Goal: Task Accomplishment & Management: Use online tool/utility

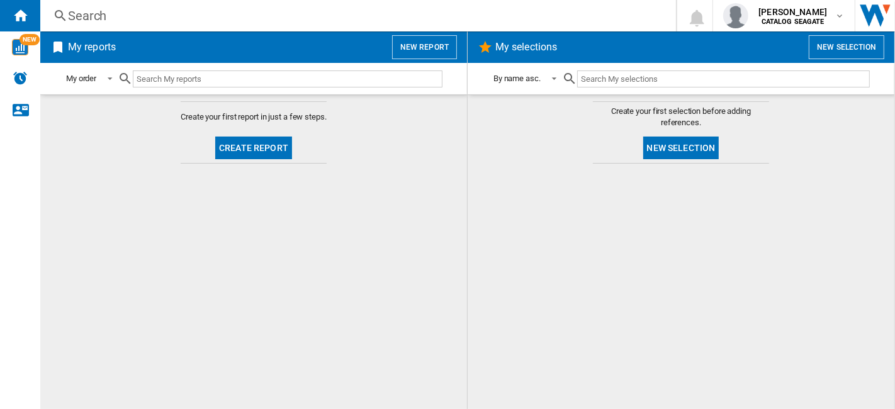
click at [429, 48] on button "New report" at bounding box center [424, 47] width 65 height 24
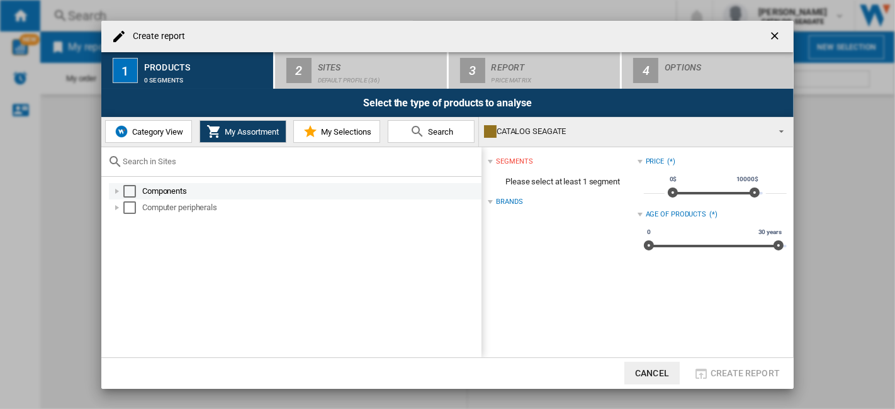
click at [132, 192] on div "Select" at bounding box center [129, 191] width 13 height 13
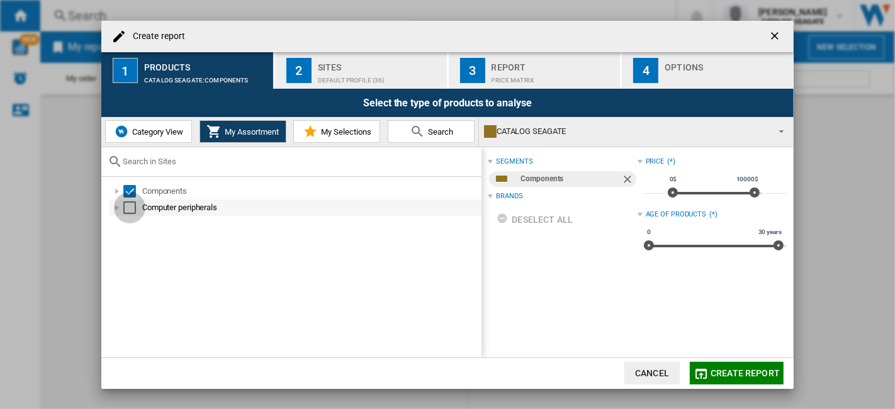
click at [126, 211] on div "Select" at bounding box center [129, 207] width 13 height 13
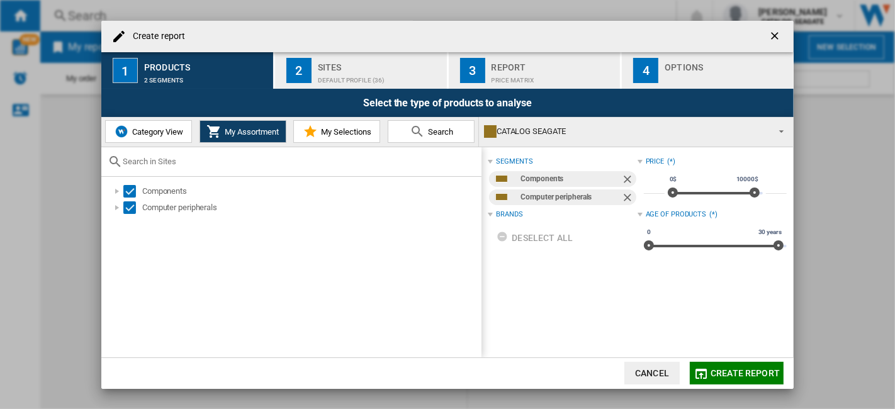
click at [368, 62] on div "Sites" at bounding box center [380, 63] width 124 height 13
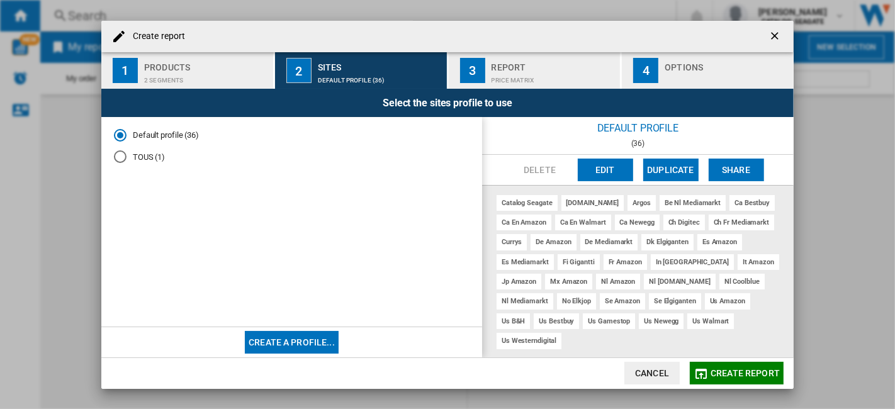
scroll to position [11, 0]
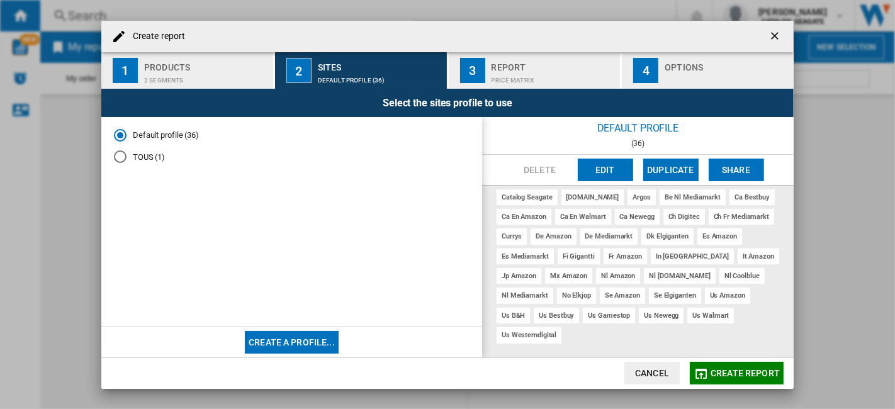
click at [598, 173] on button "Edit" at bounding box center [604, 170] width 55 height 23
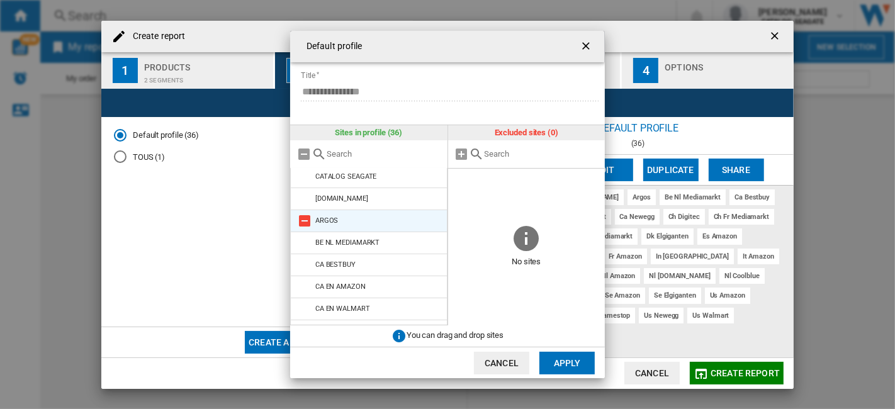
scroll to position [0, 0]
click at [501, 157] on input "text" at bounding box center [541, 153] width 114 height 9
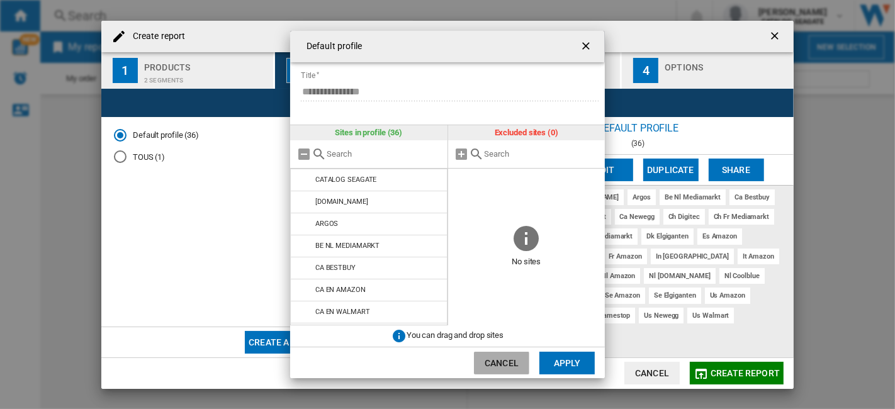
click at [506, 358] on button "Cancel" at bounding box center [501, 363] width 55 height 23
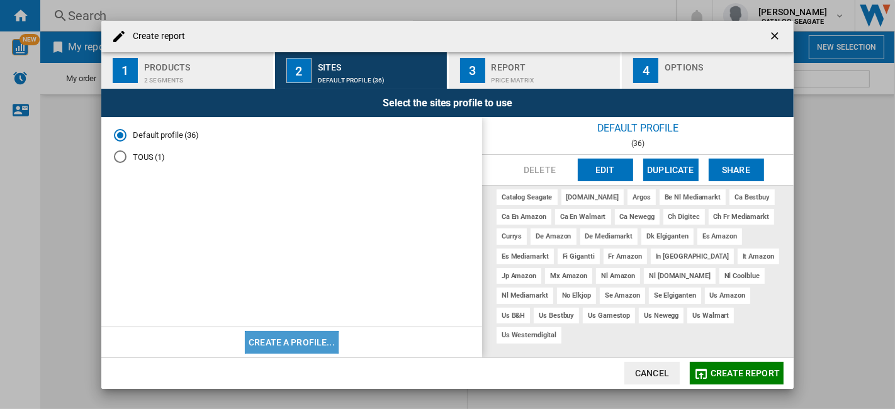
click at [270, 345] on button "Create a profile..." at bounding box center [292, 342] width 94 height 23
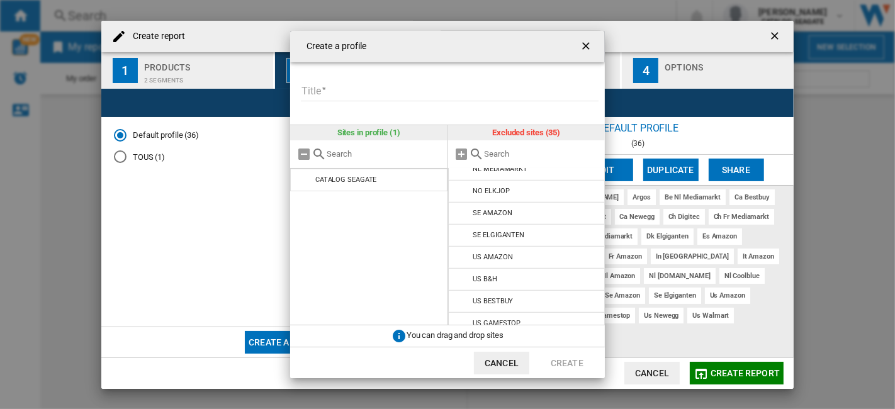
scroll to position [615, 0]
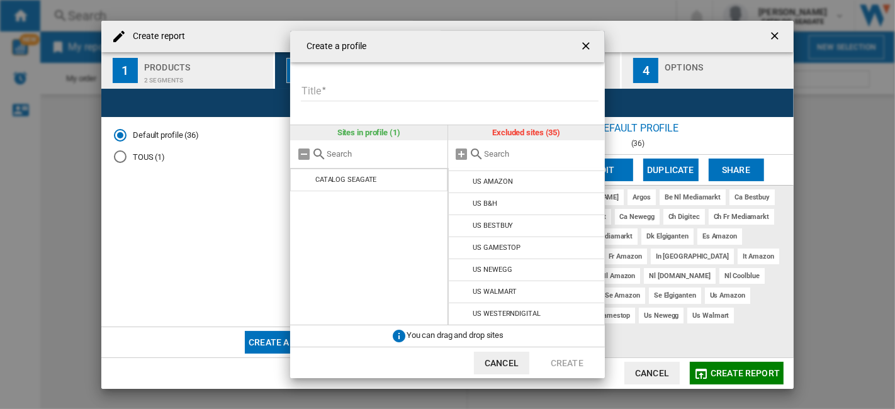
click at [521, 368] on button "Cancel" at bounding box center [501, 363] width 55 height 23
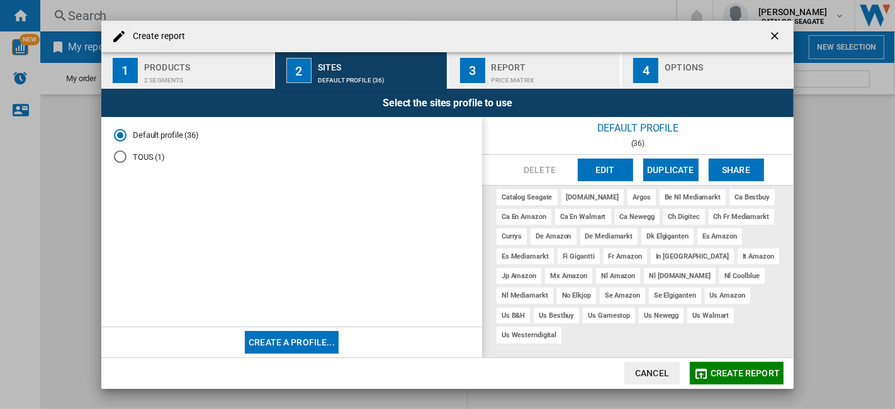
click at [751, 371] on span "Create report" at bounding box center [744, 373] width 69 height 10
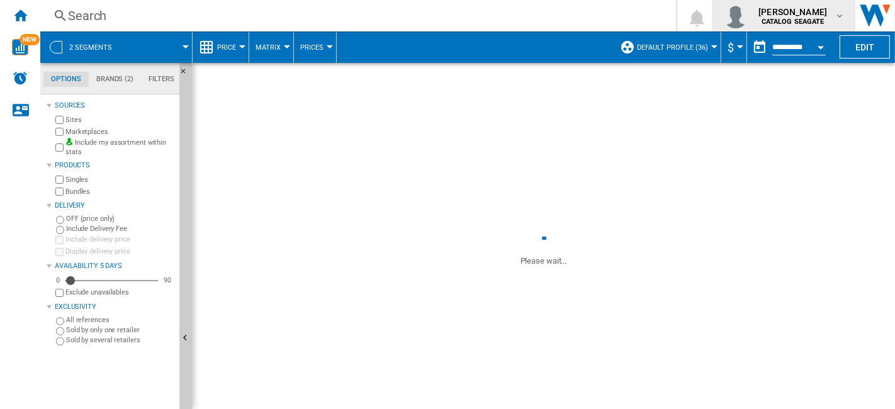
click at [835, 15] on md-icon "button" at bounding box center [839, 16] width 10 height 10
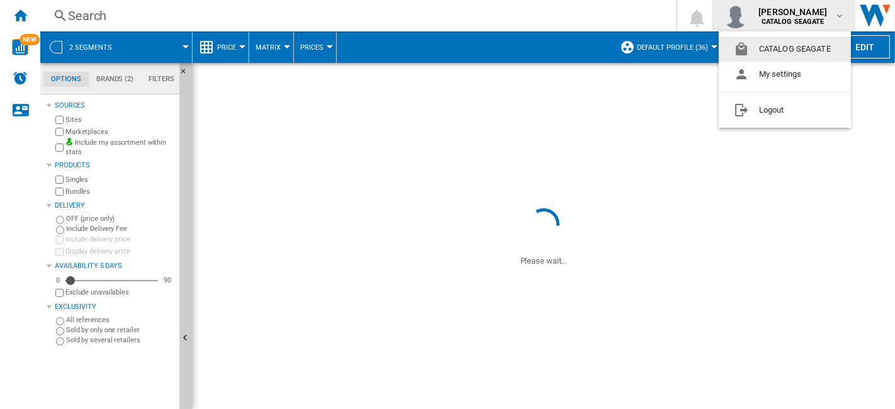
click at [835, 15] on md-backdrop at bounding box center [447, 204] width 895 height 409
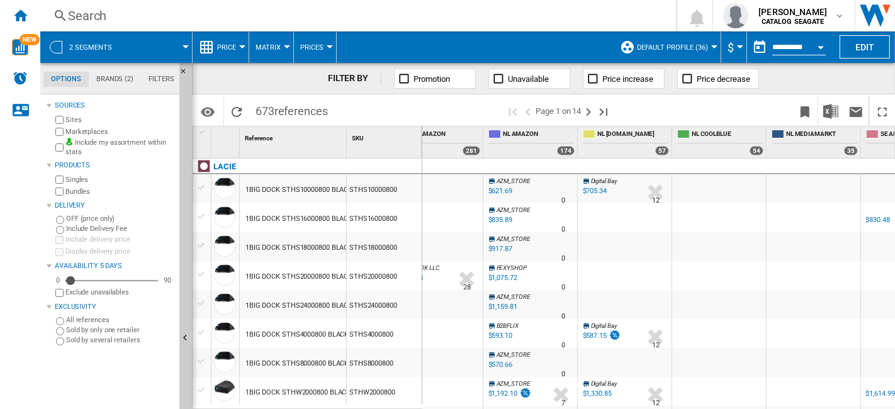
scroll to position [0, 2004]
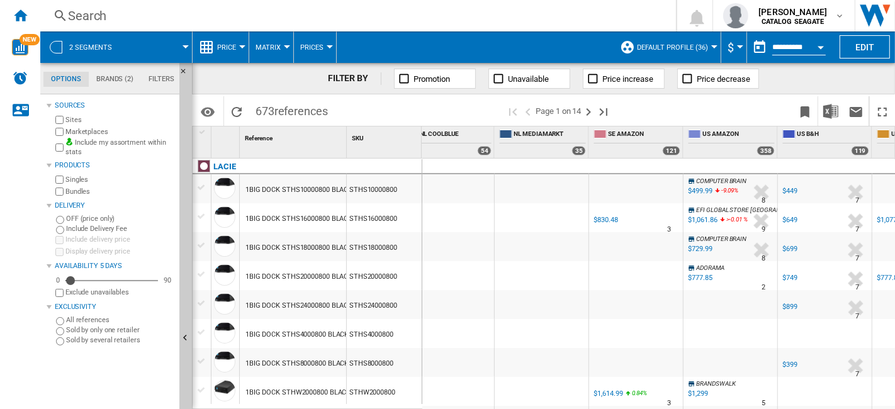
click at [93, 133] on label "Marketplaces" at bounding box center [119, 131] width 109 height 9
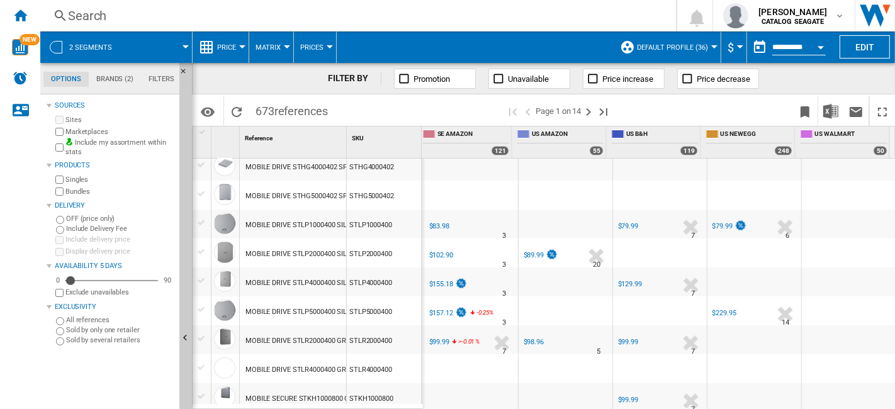
click at [95, 130] on label "Marketplaces" at bounding box center [119, 131] width 109 height 9
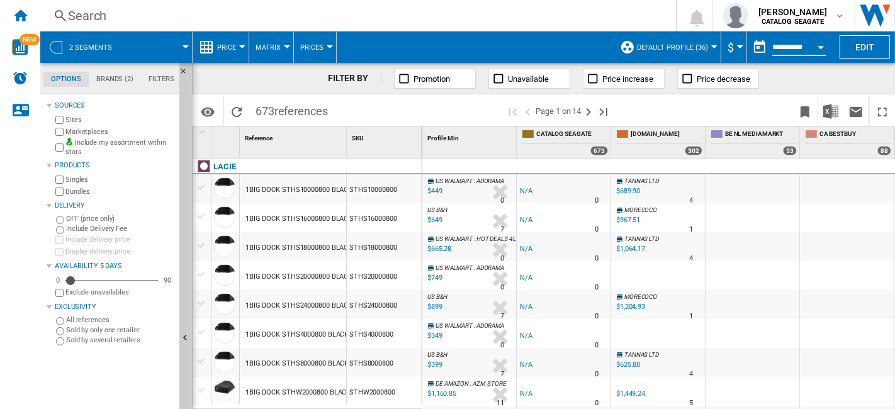
click at [801, 50] on input "**********" at bounding box center [798, 48] width 53 height 11
click at [823, 50] on button "Open calendar" at bounding box center [820, 45] width 23 height 23
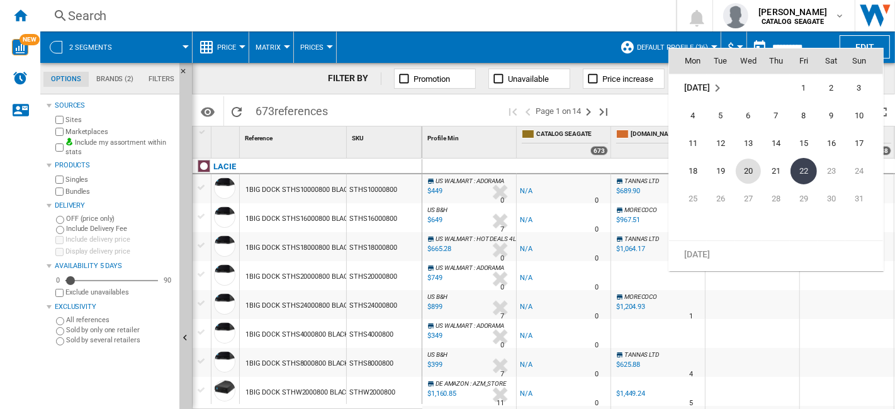
click at [755, 172] on span "20" at bounding box center [747, 171] width 25 height 25
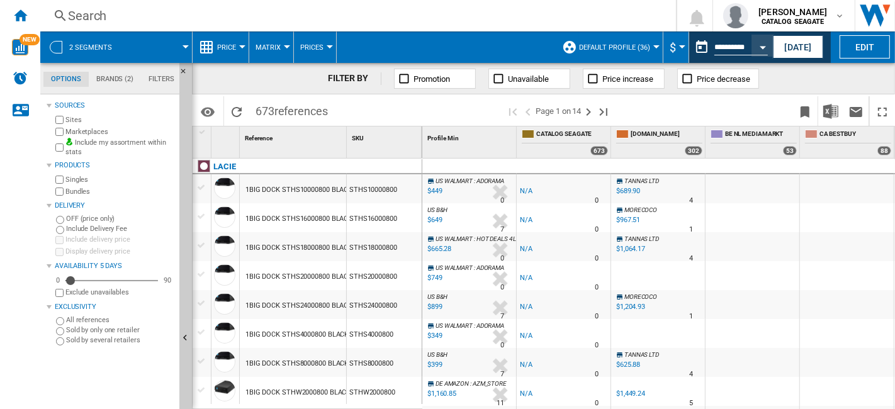
type input "**********"
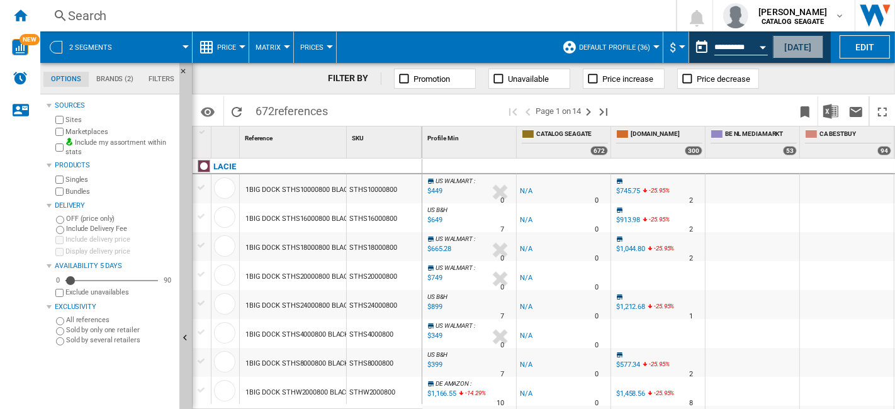
click at [802, 48] on button "[DATE]" at bounding box center [797, 46] width 50 height 23
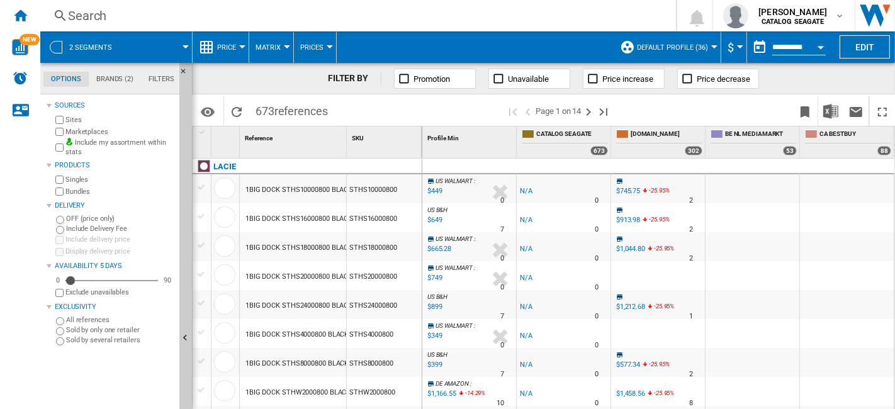
click at [791, 48] on input "**********" at bounding box center [798, 48] width 53 height 11
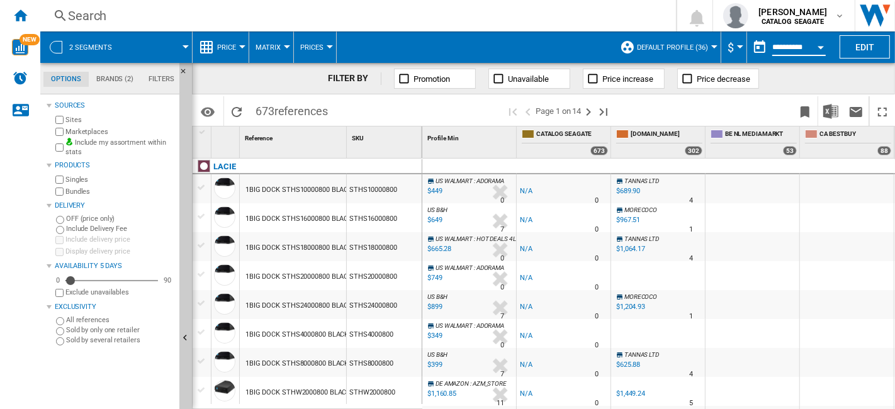
scroll to position [209, 0]
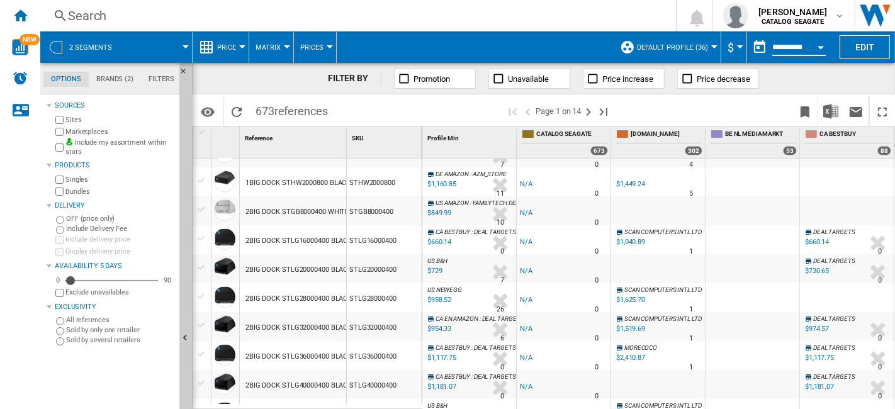
click at [800, 48] on input "**********" at bounding box center [798, 48] width 53 height 11
click at [823, 47] on div "Open calendar" at bounding box center [820, 47] width 6 height 3
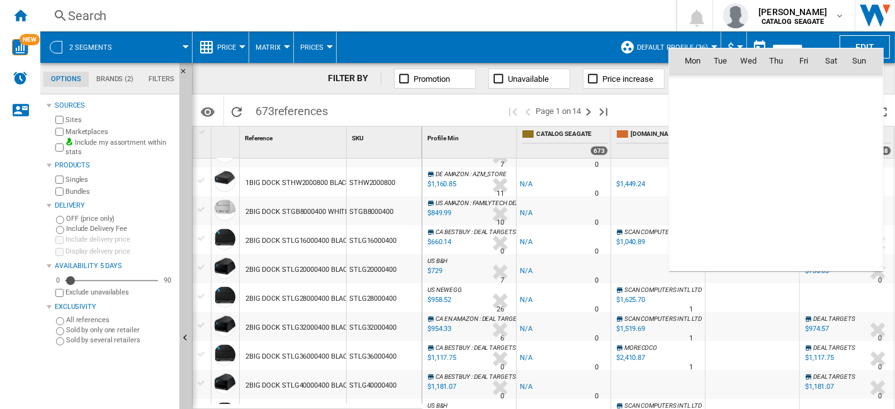
scroll to position [6001, 0]
click at [722, 165] on span "19" at bounding box center [720, 171] width 25 height 25
type input "**********"
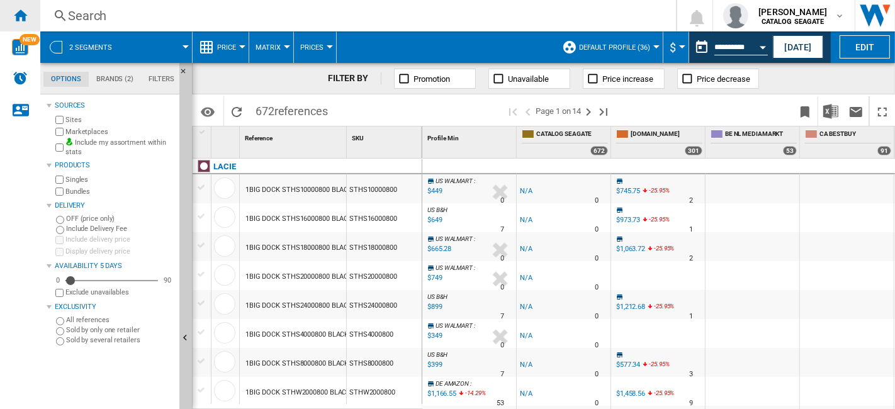
click at [28, 14] on div "Home" at bounding box center [20, 15] width 40 height 31
